Goal: Transaction & Acquisition: Purchase product/service

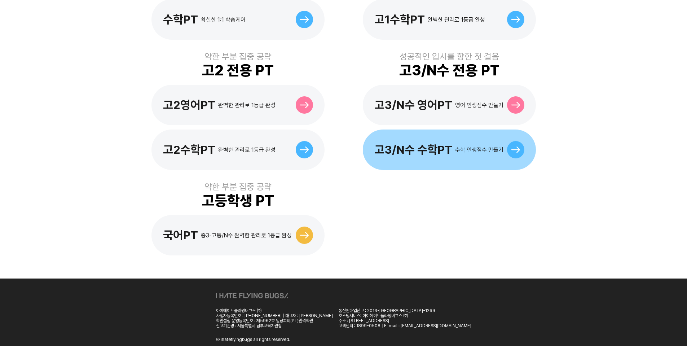
scroll to position [215, 0]
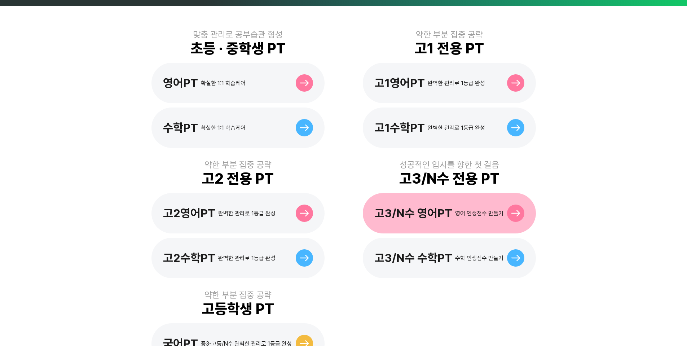
click at [455, 217] on div "고3/N수 영어PT 영어 인생점수 만들기" at bounding box center [449, 213] width 173 height 40
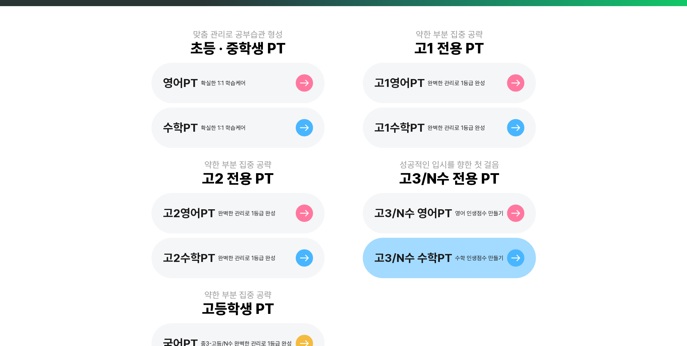
click at [435, 238] on div "고3/N수 수학PT 수학 인생점수 만들기" at bounding box center [449, 258] width 173 height 40
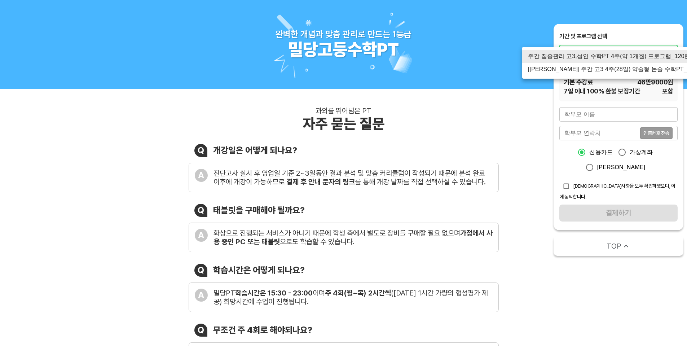
click at [635, 67] on li "[[PERSON_NAME]] 주간 고3 4주(28일) 약술형 논술 수학PT_120분" at bounding box center [615, 69] width 186 height 13
type input "3073"
